Goal: Information Seeking & Learning: Learn about a topic

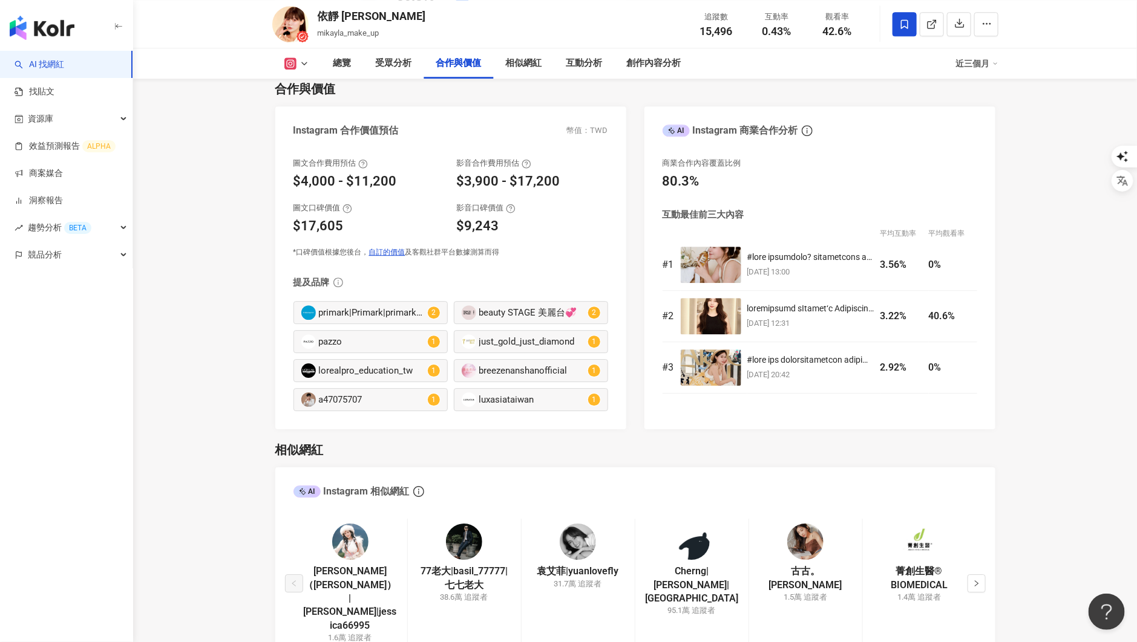
scroll to position [1633, 0]
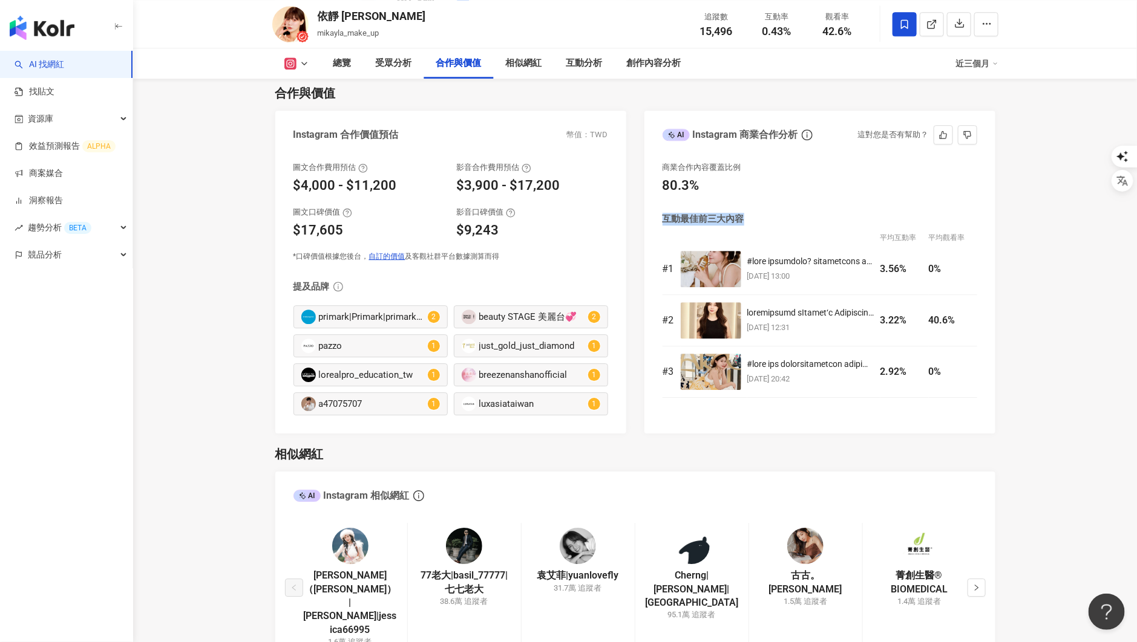
drag, startPoint x: 745, startPoint y: 221, endPoint x: 659, endPoint y: 224, distance: 86.5
click at [659, 224] on div "商業合作內容覆蓋比例 80.3% 互動最佳前三大內容 平均互動率 平均觀看率 # 1 [DATE] 13:00 3.56% 0% # 2 [DATE] 12:…" at bounding box center [819, 292] width 351 height 284
copy div "互動最佳前三大內容"
click at [736, 217] on div "互動最佳前三大內容" at bounding box center [703, 219] width 82 height 13
click at [990, 18] on icon "button" at bounding box center [986, 23] width 11 height 11
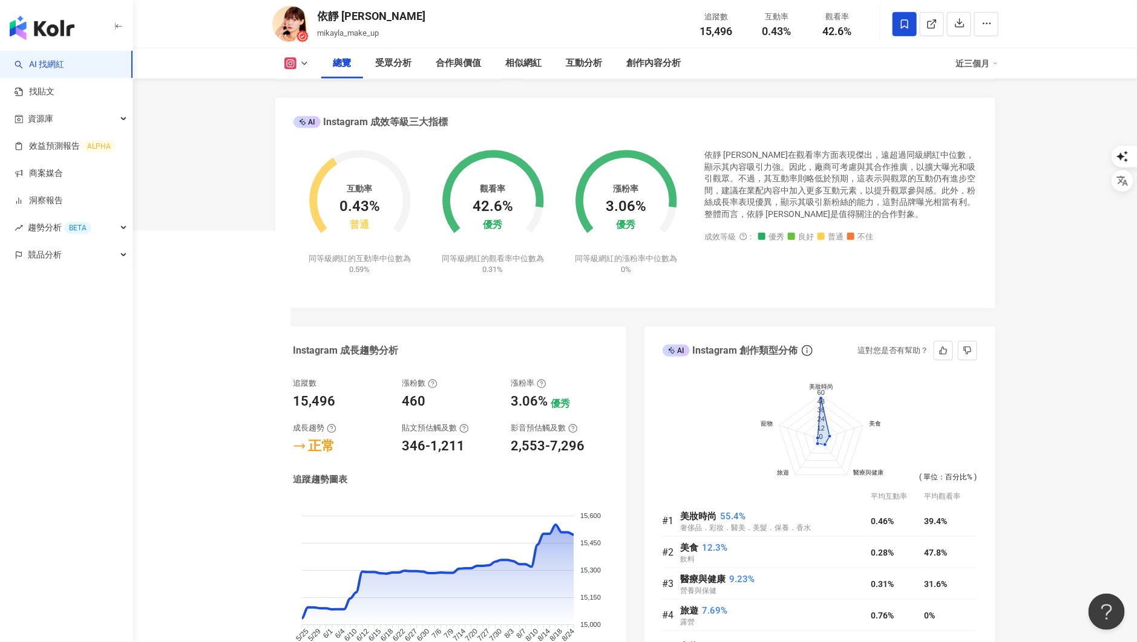
scroll to position [0, 0]
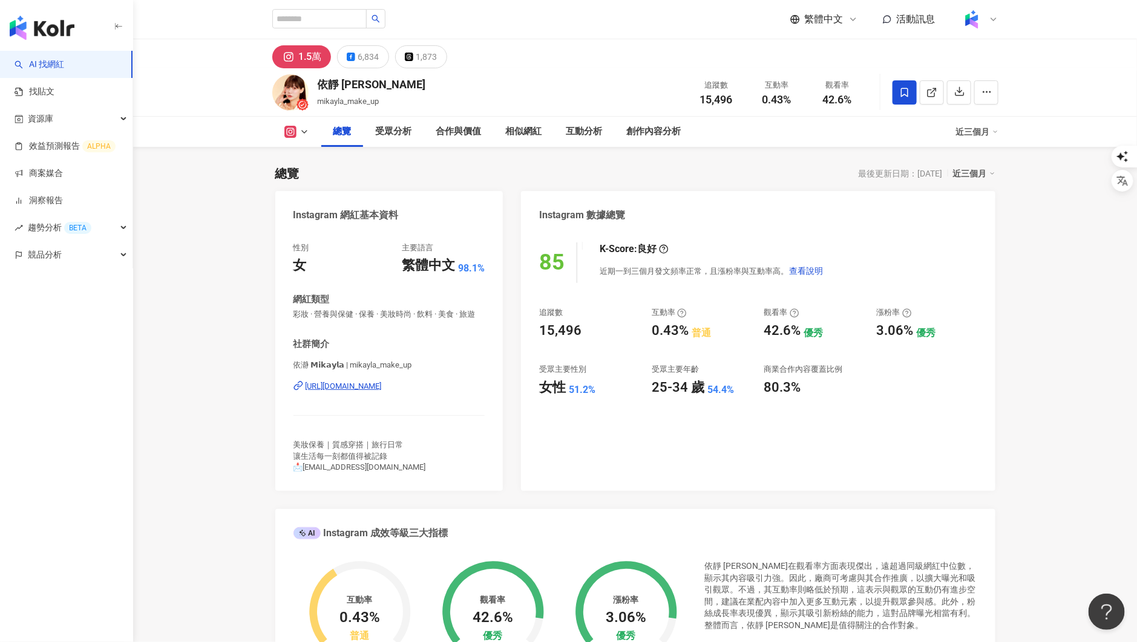
click at [978, 25] on img at bounding box center [971, 19] width 23 height 23
click at [1037, 169] on div "切換工作區" at bounding box center [1017, 164] width 111 height 24
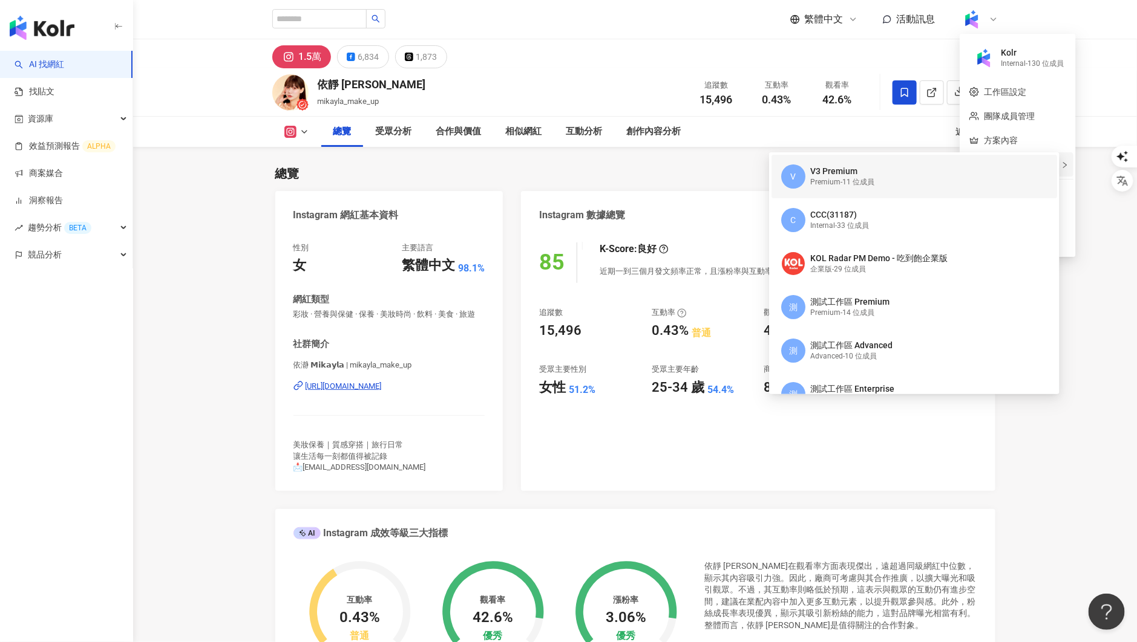
click at [879, 178] on div "V V3 Premium Premium - 11 位成員" at bounding box center [913, 177] width 264 height 44
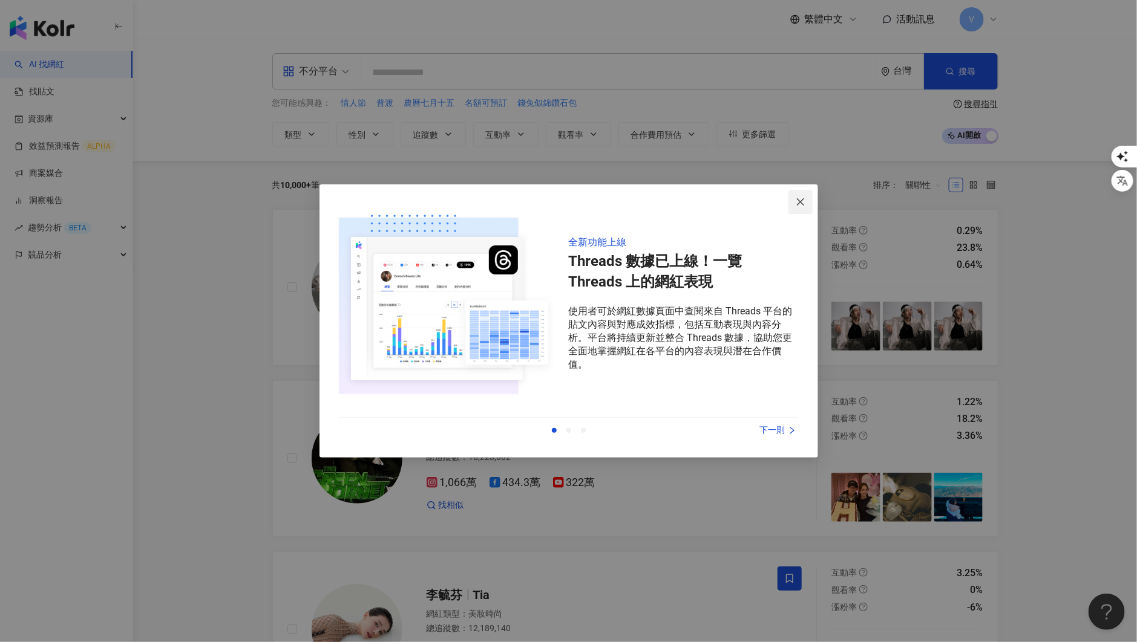
click at [800, 208] on button "Close" at bounding box center [800, 202] width 24 height 24
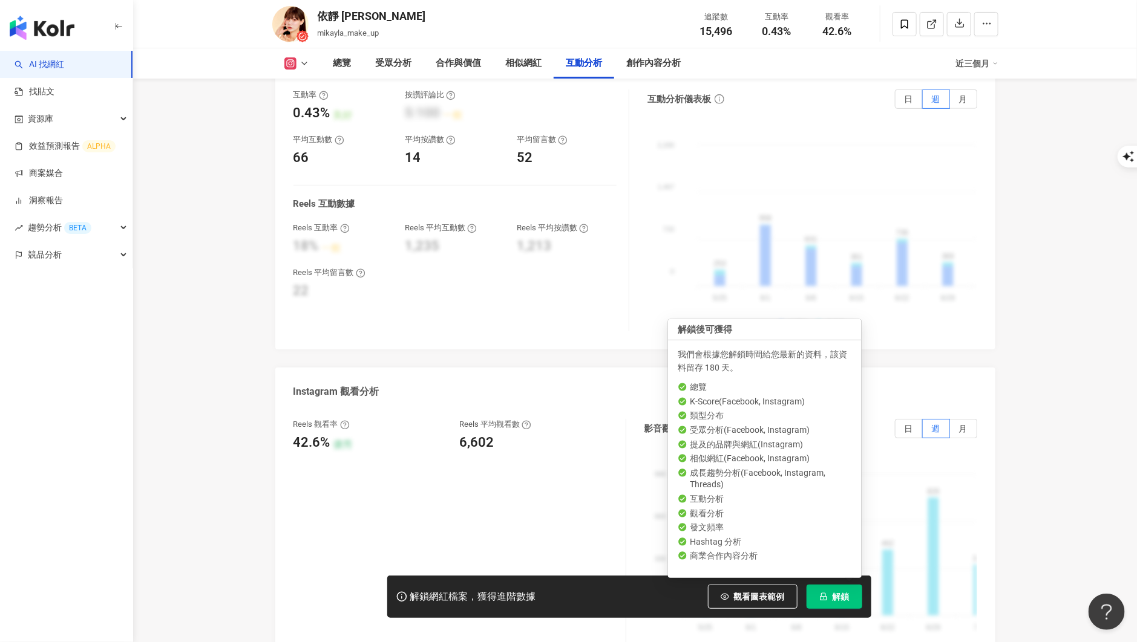
click at [833, 597] on span "解鎖" at bounding box center [840, 597] width 17 height 10
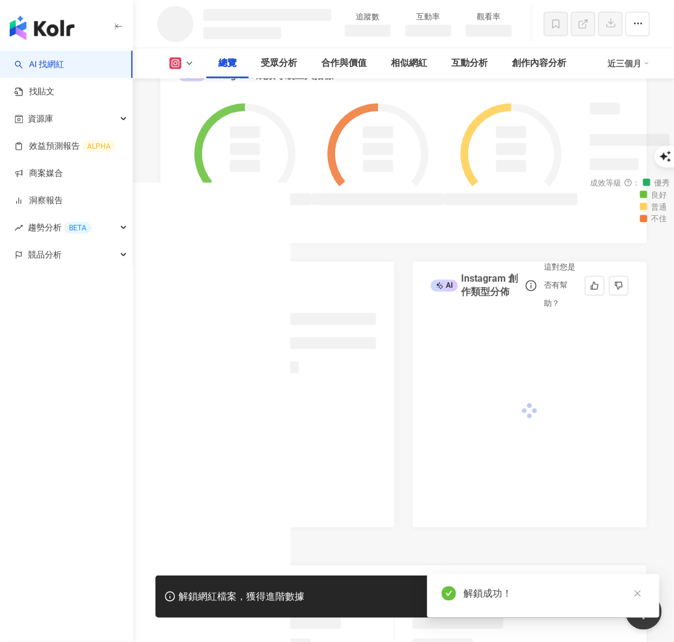
scroll to position [455, 0]
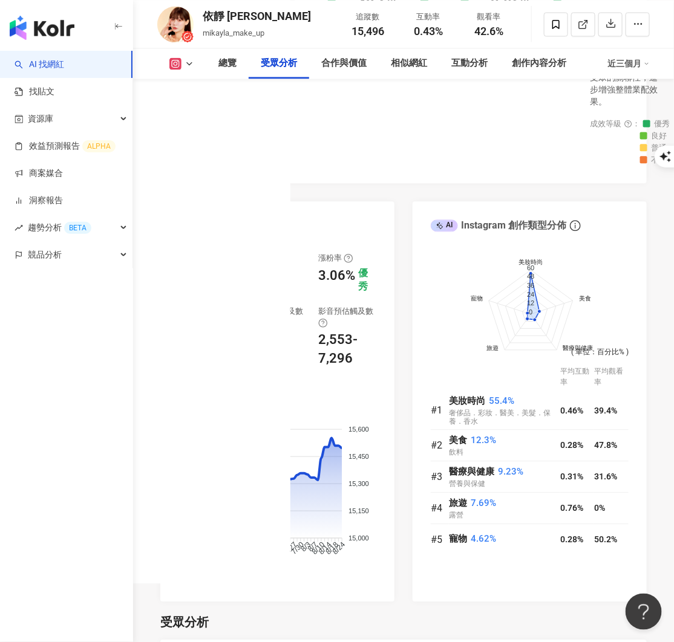
scroll to position [1683, 0]
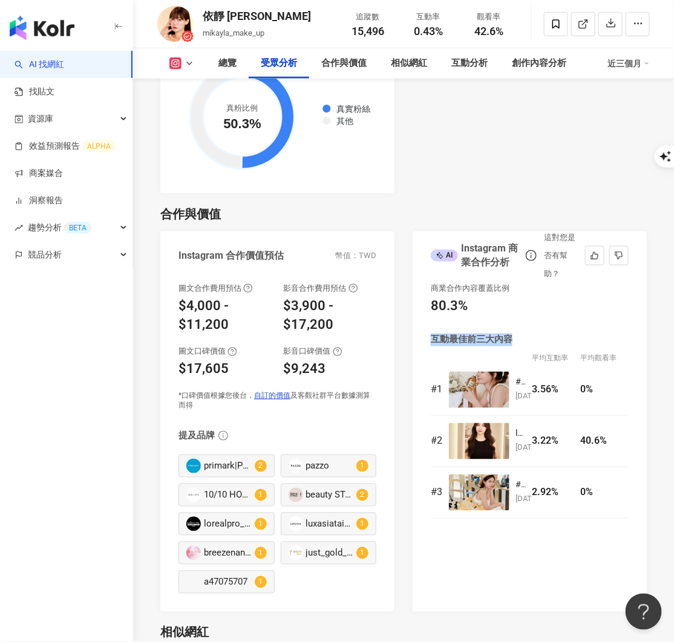
drag, startPoint x: 519, startPoint y: 315, endPoint x: 429, endPoint y: 315, distance: 89.5
click at [429, 316] on div "商業合作內容覆蓋比例 80.3% 互動最佳前三大內容 平均互動率 平均觀看率 # 1 [DATE] 13:00 3.56% 0% # 2 [DATE] 12:…" at bounding box center [530, 441] width 234 height 341
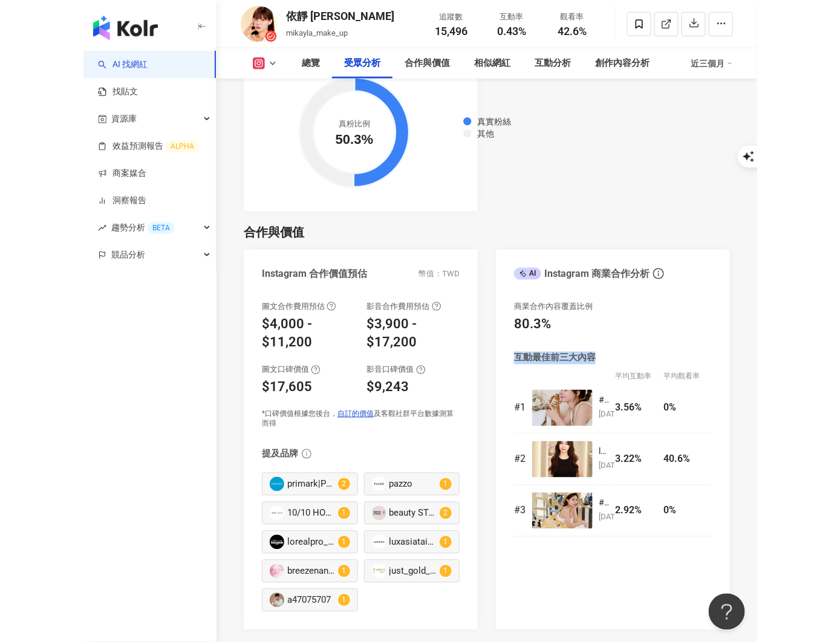
scroll to position [1507, 0]
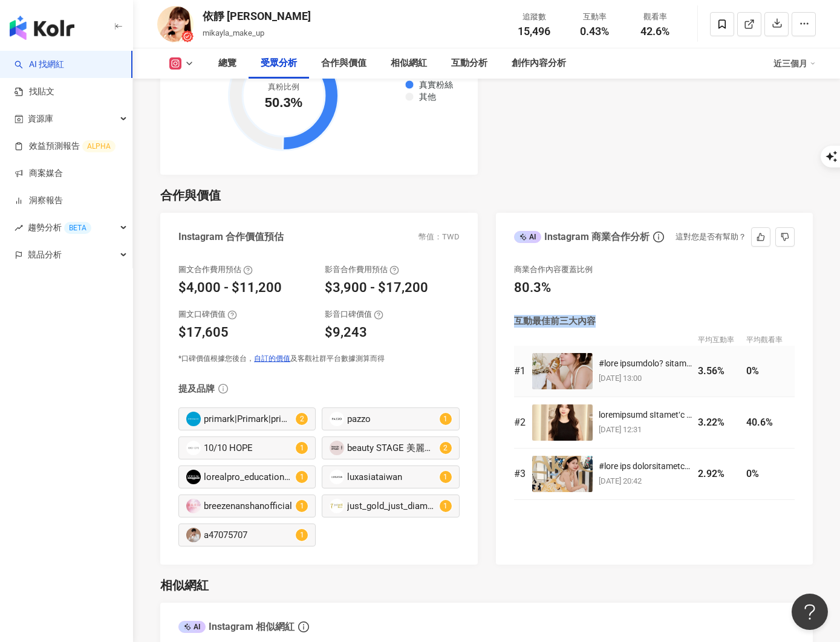
copy div "互動最佳前三大內容"
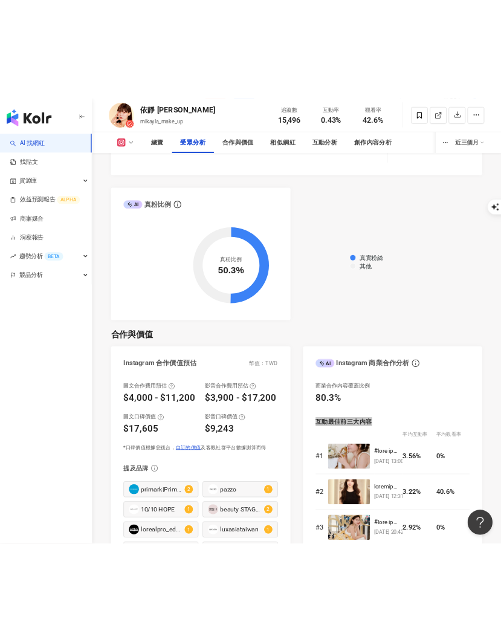
scroll to position [1339, 0]
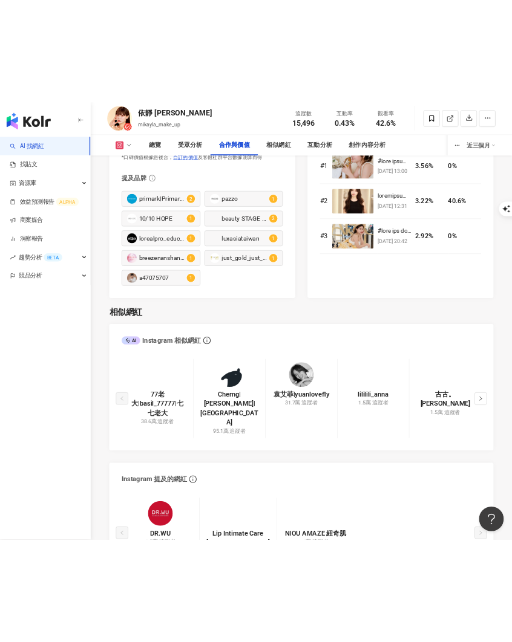
scroll to position [1761, 0]
